Goal: Transaction & Acquisition: Purchase product/service

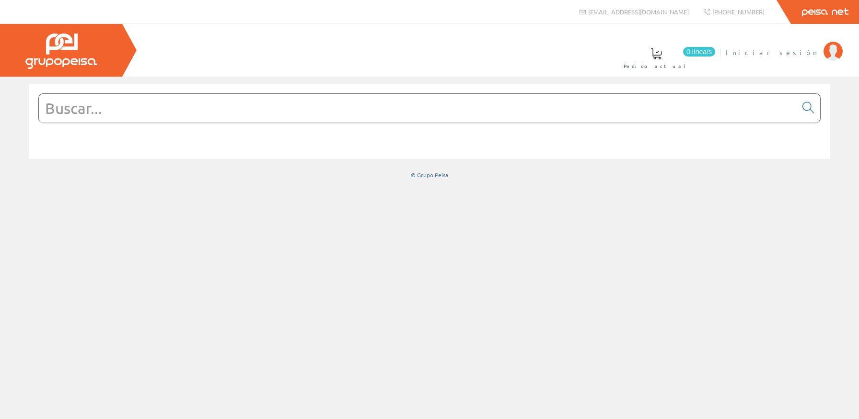
drag, startPoint x: 823, startPoint y: 30, endPoint x: 806, endPoint y: 48, distance: 24.4
click at [812, 41] on div "0 línea/s Pedido actual Iniciar sesión" at bounding box center [429, 50] width 859 height 53
click at [806, 49] on span "Iniciar sesión" at bounding box center [771, 52] width 93 height 10
click at [424, 109] on input "text" at bounding box center [417, 108] width 757 height 29
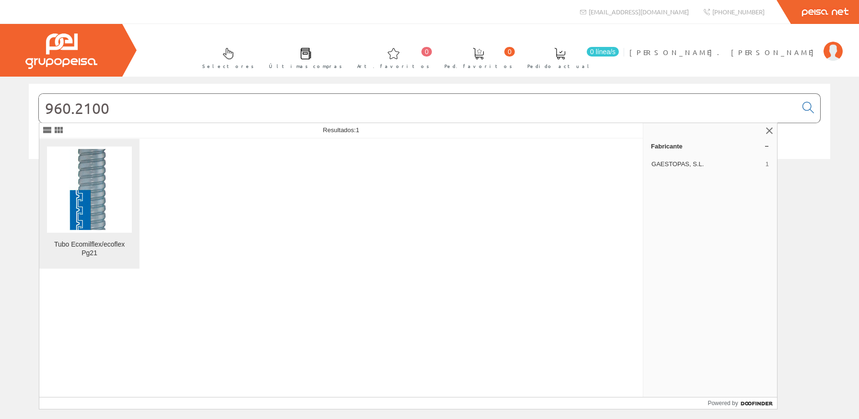
type input "960.2100"
click at [111, 190] on img at bounding box center [89, 189] width 85 height 85
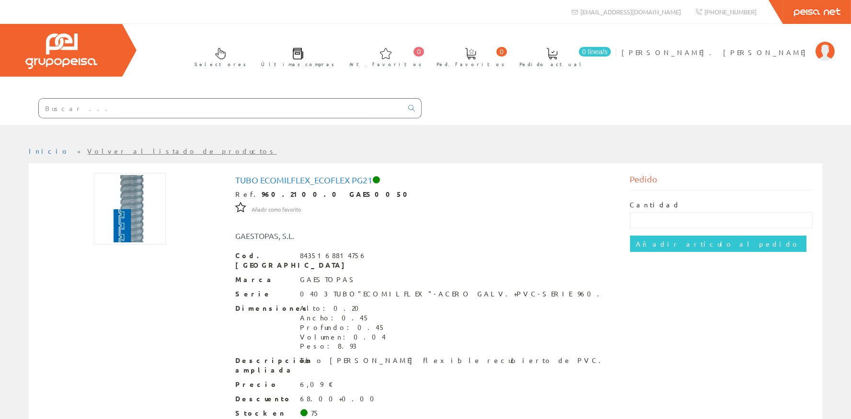
scroll to position [54, 0]
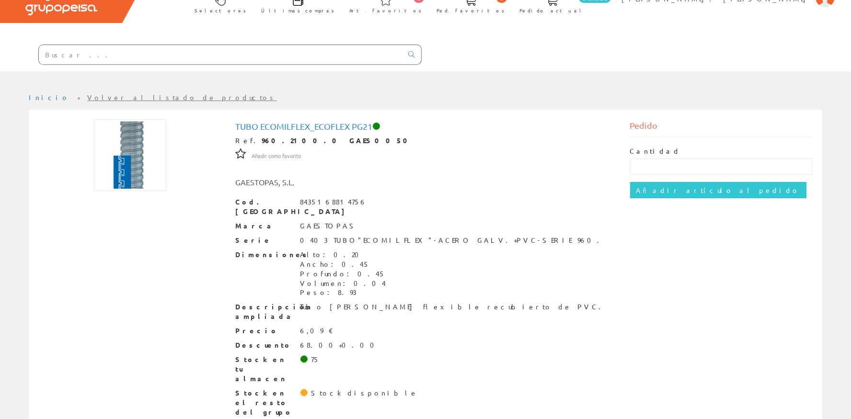
click at [652, 153] on label "Cantidad" at bounding box center [655, 152] width 51 height 10
click at [673, 168] on input "text" at bounding box center [721, 167] width 183 height 16
type input "25"
click at [690, 196] on input "Añadir artículo al pedido" at bounding box center [718, 190] width 176 height 16
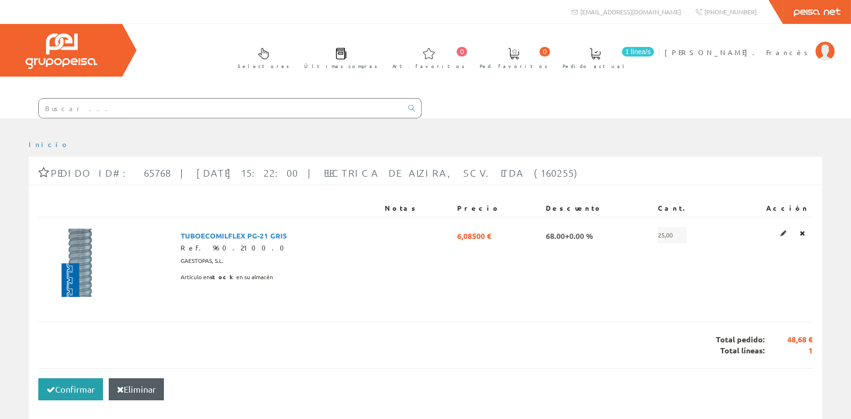
click at [65, 388] on button "Confirmar" at bounding box center [70, 390] width 65 height 22
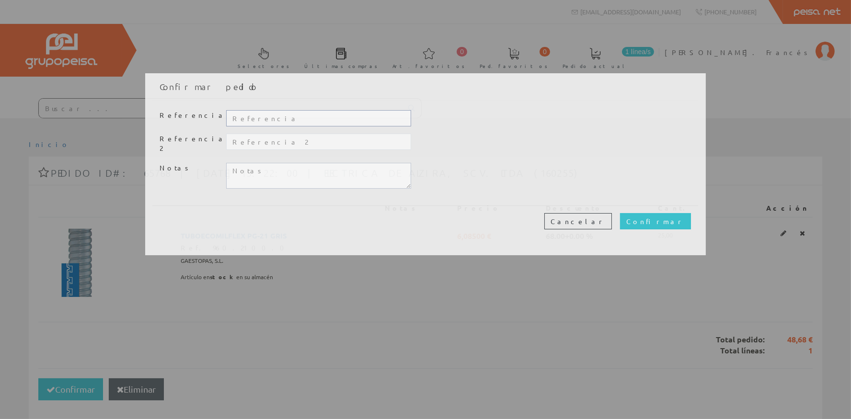
click at [250, 115] on input "text" at bounding box center [318, 118] width 185 height 16
type input "20377"
click at [289, 165] on textarea at bounding box center [318, 176] width 185 height 26
click at [289, 165] on textarea "Pasaré esta tarde a recoger, gracias." at bounding box center [318, 176] width 185 height 26
type textarea "Pasaré esta tarde a recoger, gracias."
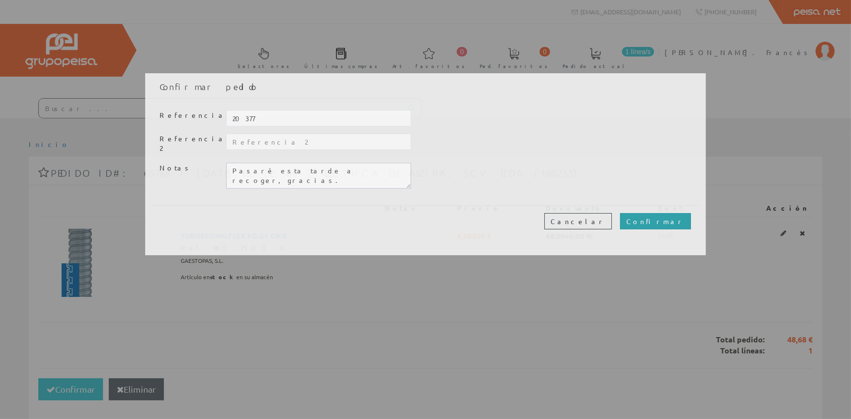
click at [676, 215] on input "Confirmar" at bounding box center [655, 221] width 71 height 16
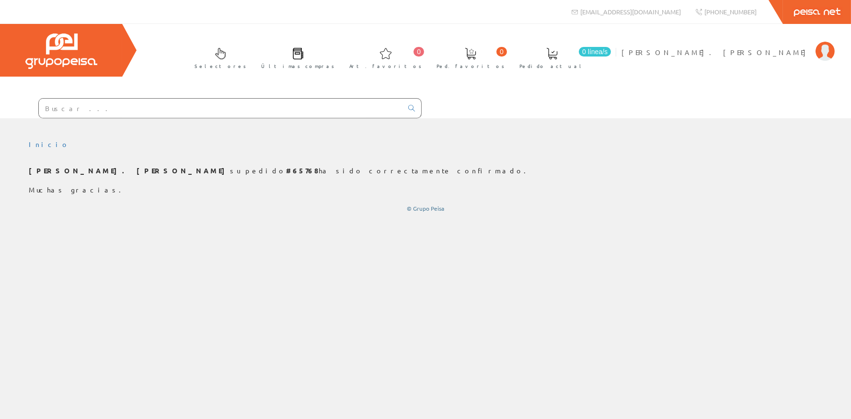
click at [130, 109] on input "text" at bounding box center [221, 108] width 364 height 19
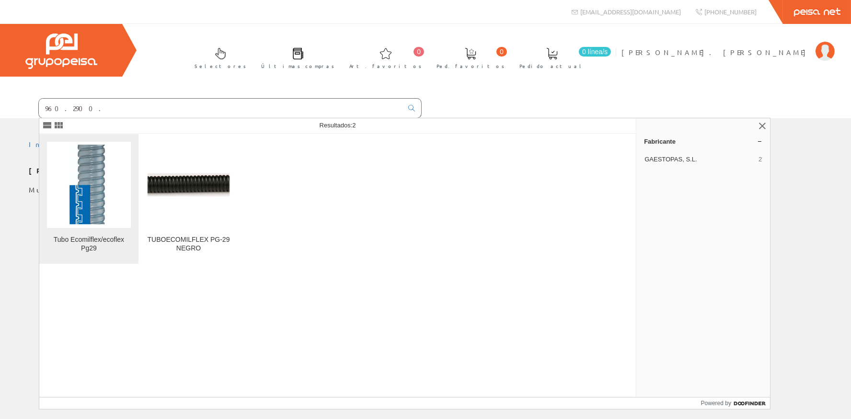
type input "960.2900."
click at [104, 148] on img at bounding box center [89, 185] width 84 height 84
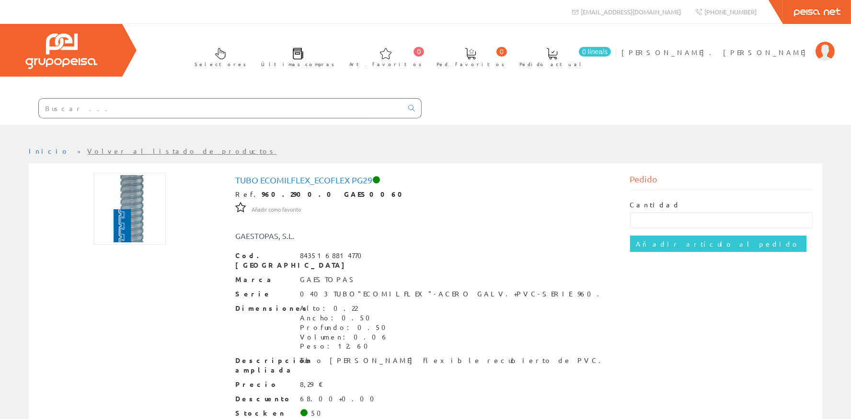
scroll to position [54, 0]
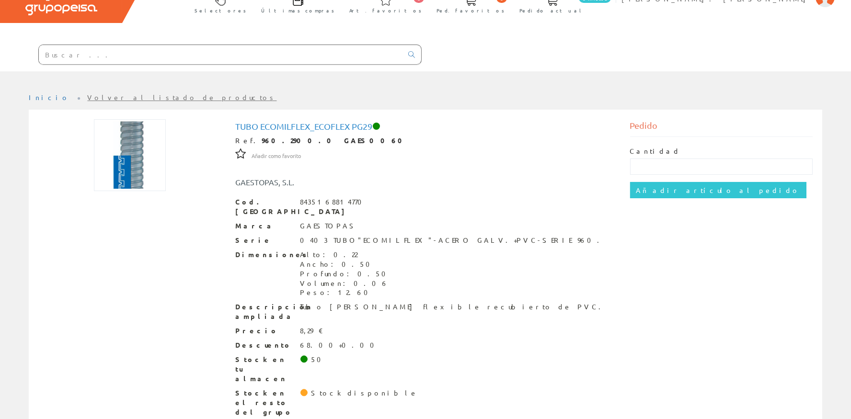
click at [656, 158] on div "Cantidad" at bounding box center [721, 161] width 183 height 28
click at [655, 155] on label "Cantidad" at bounding box center [655, 152] width 51 height 10
click at [654, 153] on label "Cantidad" at bounding box center [655, 152] width 51 height 10
drag, startPoint x: 654, startPoint y: 152, endPoint x: 657, endPoint y: 158, distance: 6.5
click at [654, 152] on label "Cantidad" at bounding box center [655, 152] width 51 height 10
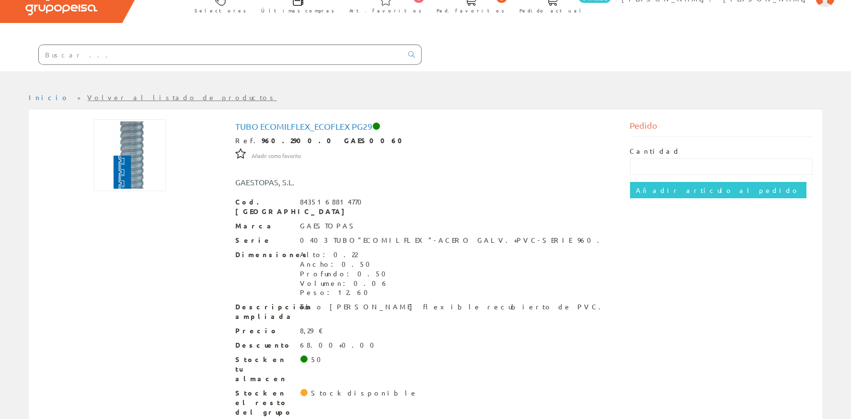
click at [657, 159] on div "Cantidad" at bounding box center [721, 161] width 183 height 28
click at [657, 164] on input "text" at bounding box center [721, 167] width 183 height 16
type input "25"
click at [677, 192] on input "Añadir artículo al pedido" at bounding box center [718, 190] width 176 height 16
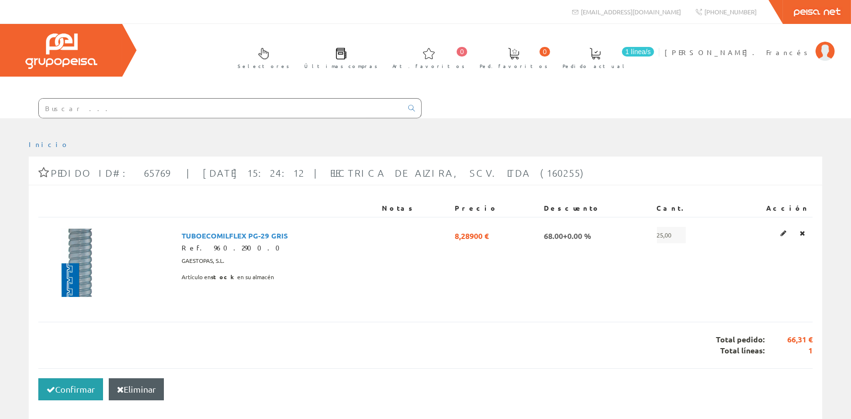
click at [88, 380] on button "Confirmar" at bounding box center [70, 390] width 65 height 22
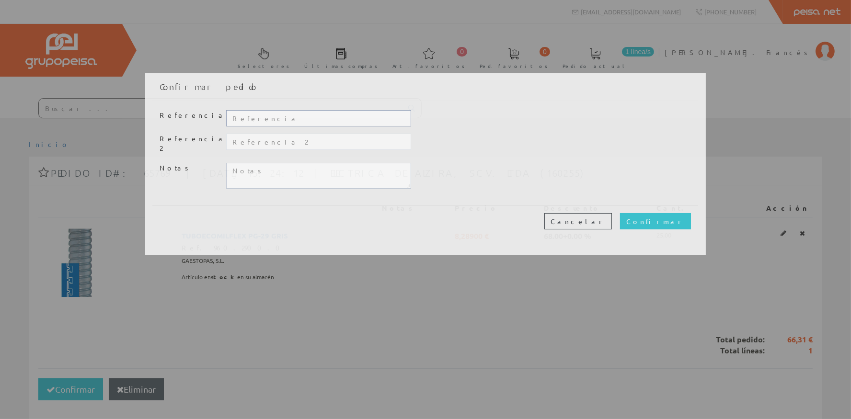
click at [309, 117] on input "text" at bounding box center [318, 118] width 185 height 16
type input "20377-2"
type textarea "Í"
type textarea "Pasaré esta tarde a recoger, gracias."
click at [686, 218] on input "Confirmar" at bounding box center [655, 221] width 71 height 16
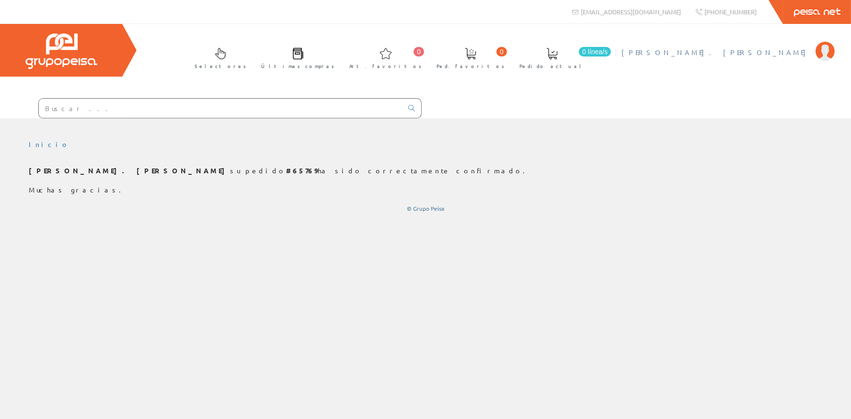
drag, startPoint x: 827, startPoint y: 46, endPoint x: 802, endPoint y: 47, distance: 25.9
click at [826, 46] on img at bounding box center [824, 51] width 19 height 19
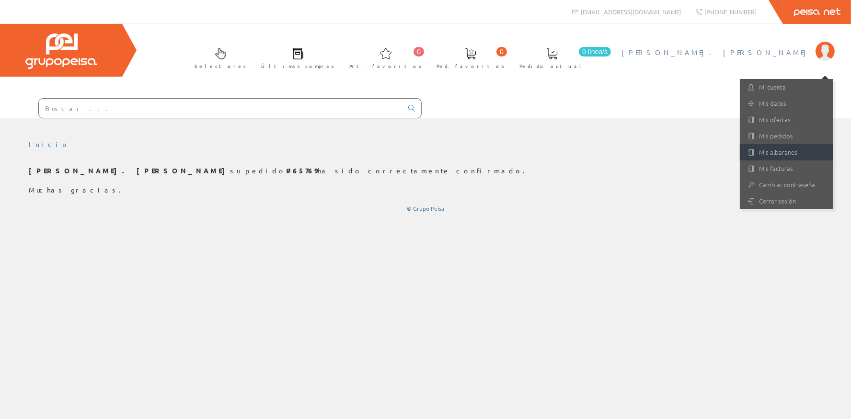
click at [780, 150] on link "Mis albaranes" at bounding box center [786, 152] width 93 height 16
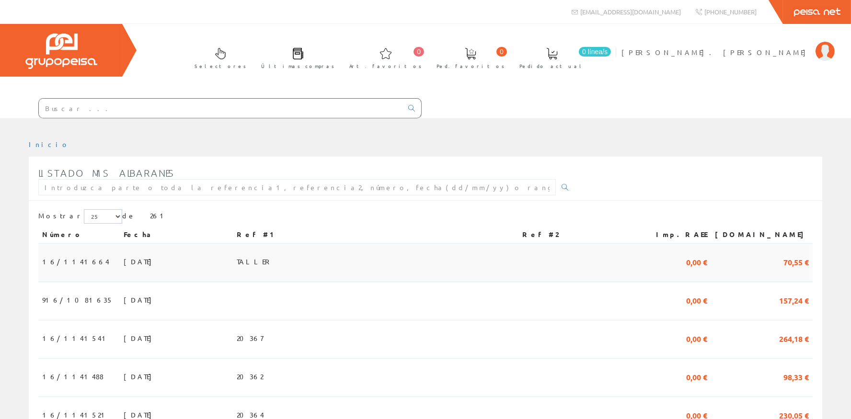
click at [166, 262] on td "24/09/2025" at bounding box center [176, 263] width 113 height 38
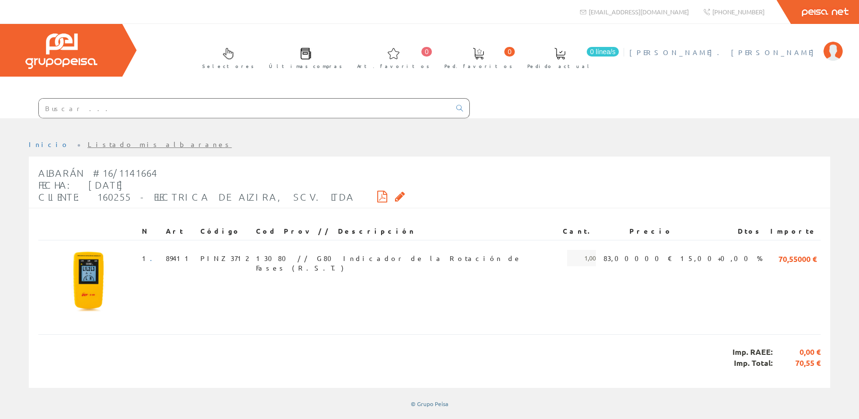
click at [783, 53] on span "[PERSON_NAME]. [PERSON_NAME]" at bounding box center [723, 52] width 189 height 10
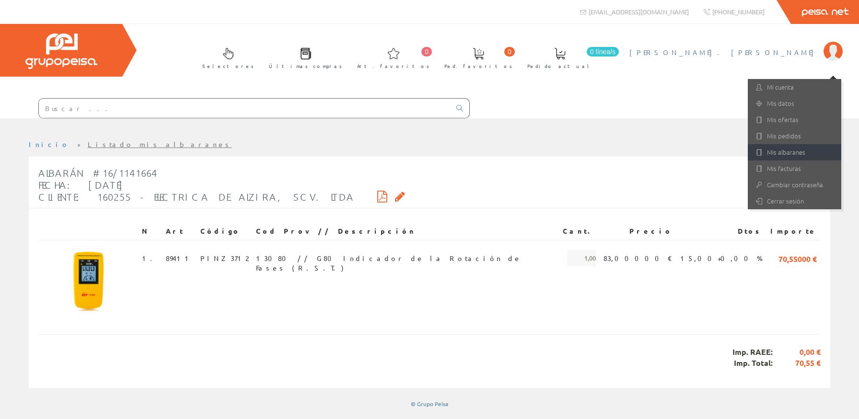
click at [791, 149] on link "Mis albaranes" at bounding box center [793, 152] width 93 height 16
